Goal: Transaction & Acquisition: Purchase product/service

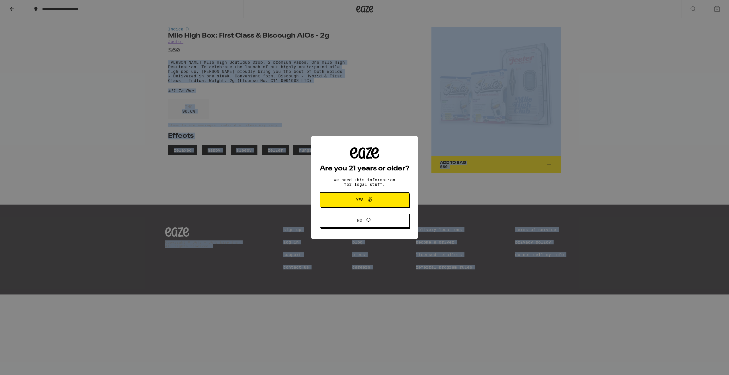
drag, startPoint x: 167, startPoint y: 63, endPoint x: 241, endPoint y: 84, distance: 77.0
click at [241, 84] on body "**********" at bounding box center [364, 147] width 729 height 295
drag, startPoint x: 373, startPoint y: 222, endPoint x: 306, endPoint y: 146, distance: 101.5
click at [373, 222] on span "No" at bounding box center [364, 220] width 43 height 7
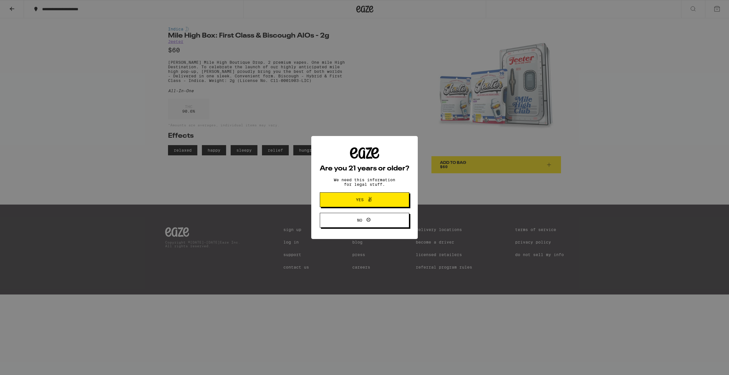
click at [373, 200] on icon at bounding box center [370, 199] width 7 height 7
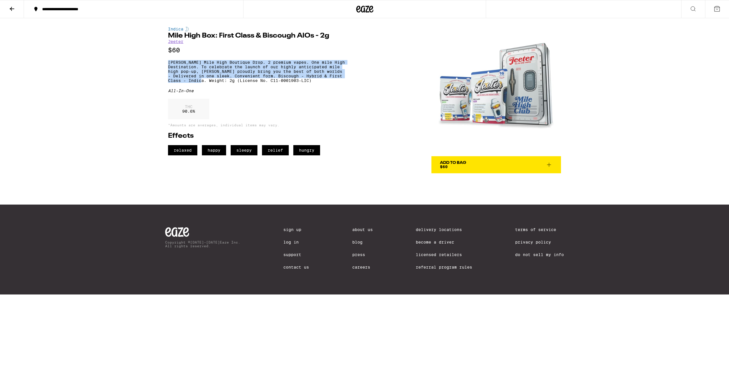
drag, startPoint x: 167, startPoint y: 64, endPoint x: 238, endPoint y: 87, distance: 74.9
click at [238, 87] on div "Indica Mile High Box: First Class & Biscough AIOs - 2g [PERSON_NAME] $60 [PERSO…" at bounding box center [365, 95] width 410 height 155
copy p "[PERSON_NAME] Mile High Boutique Drop. 2 premium vapes. One mile High Destinati…"
